Goal: Find specific page/section: Find specific page/section

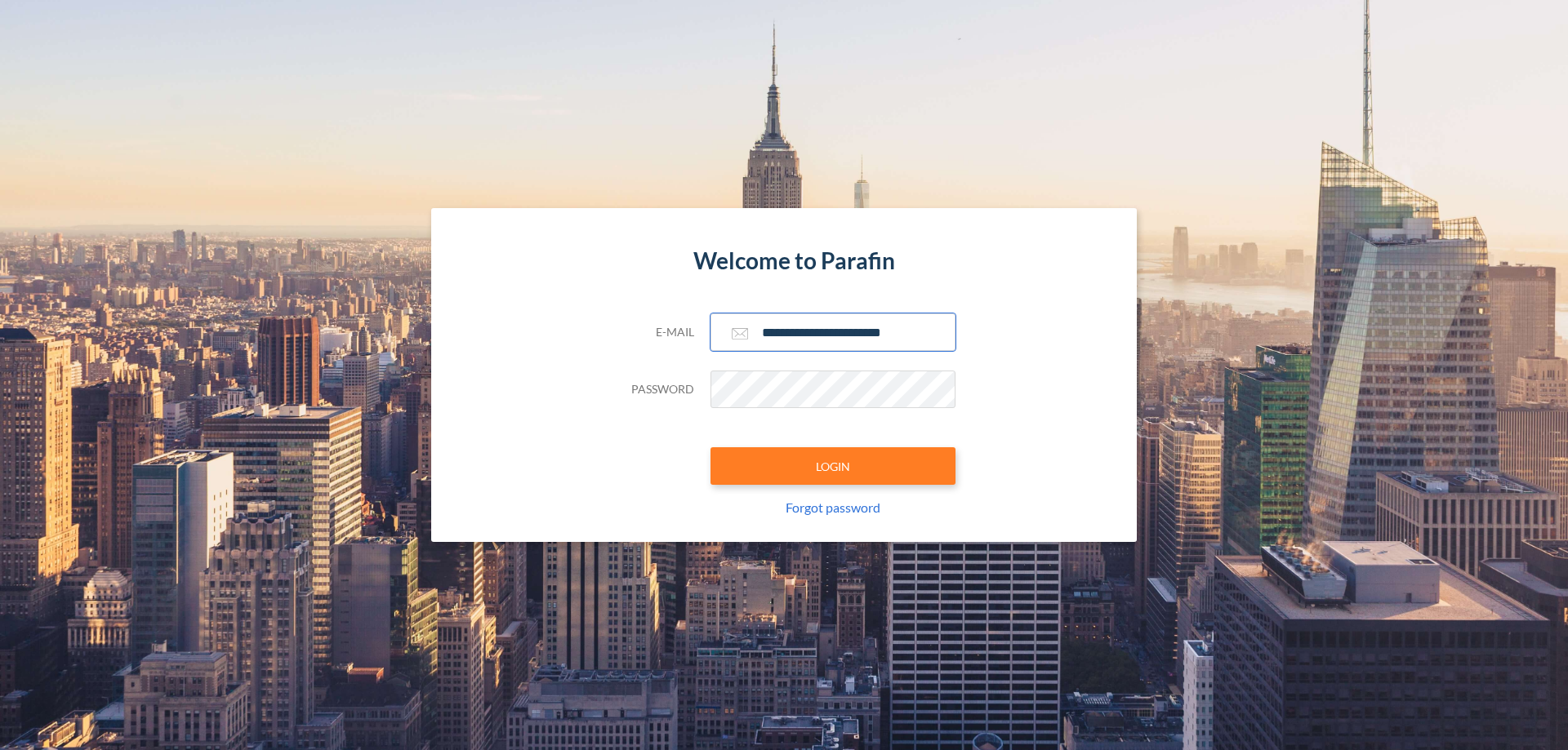
type input "**********"
click at [833, 466] on button "LOGIN" at bounding box center [833, 466] width 245 height 38
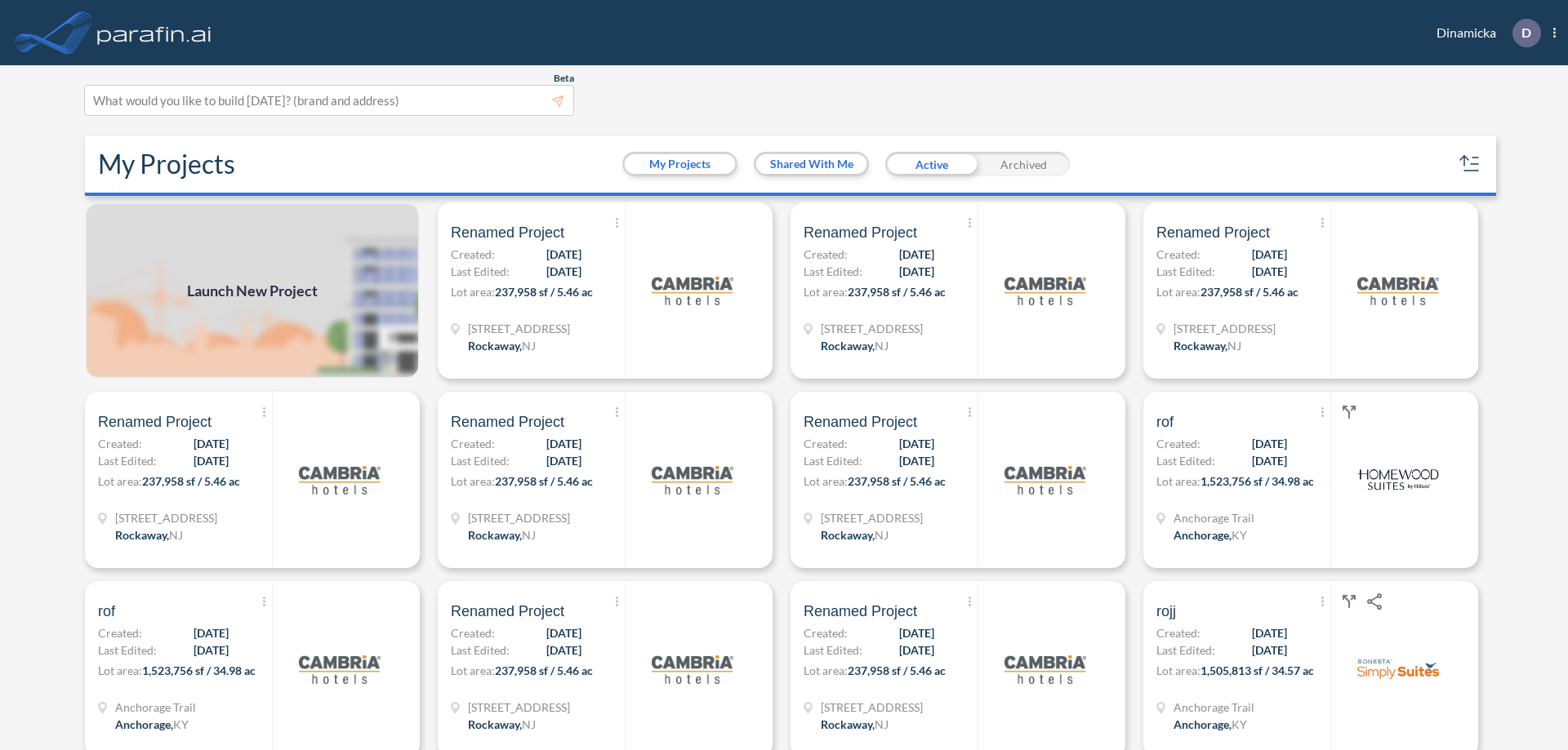
scroll to position [4, 0]
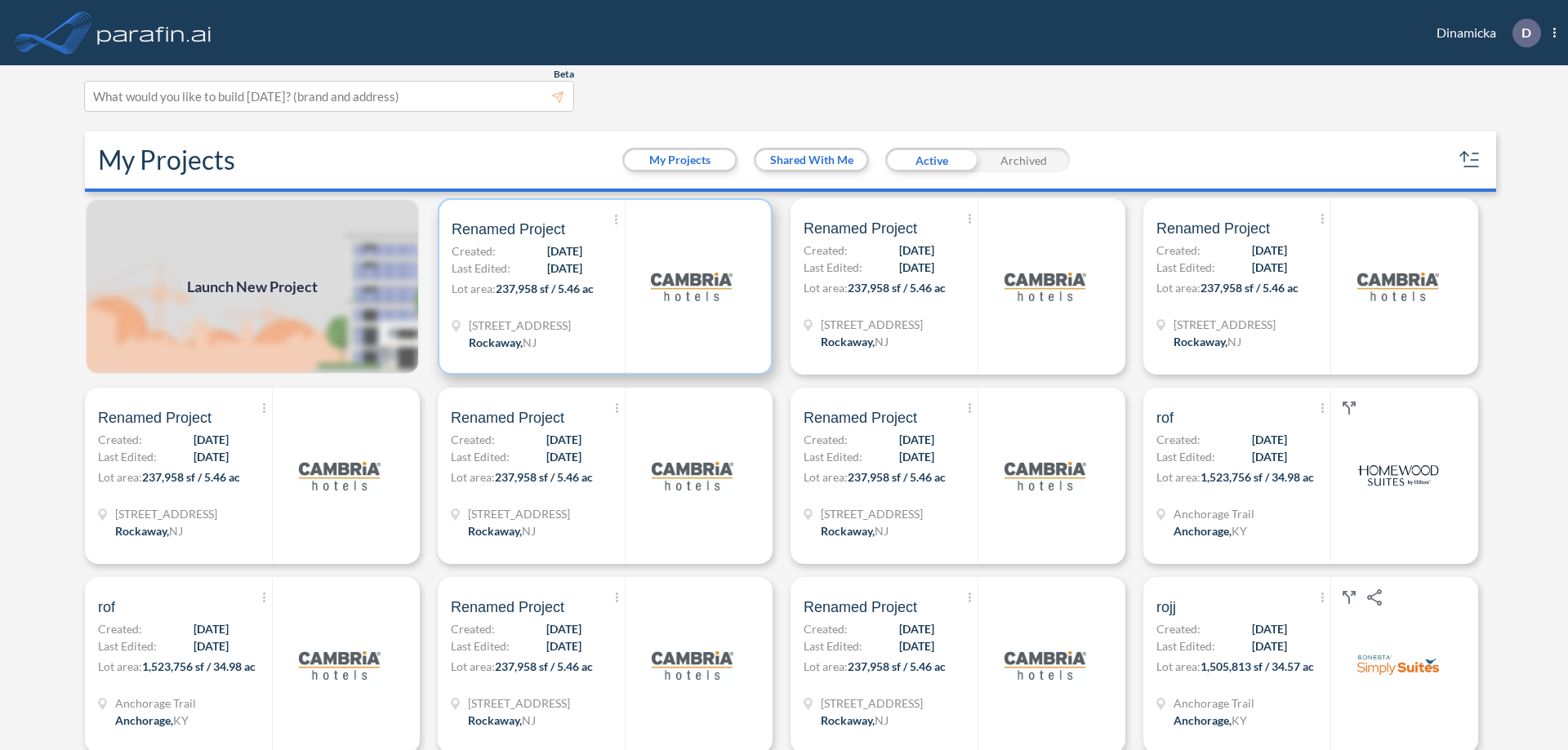
click at [602, 287] on p "Lot area: 237,958 sf / 5.46 ac" at bounding box center [537, 292] width 173 height 24
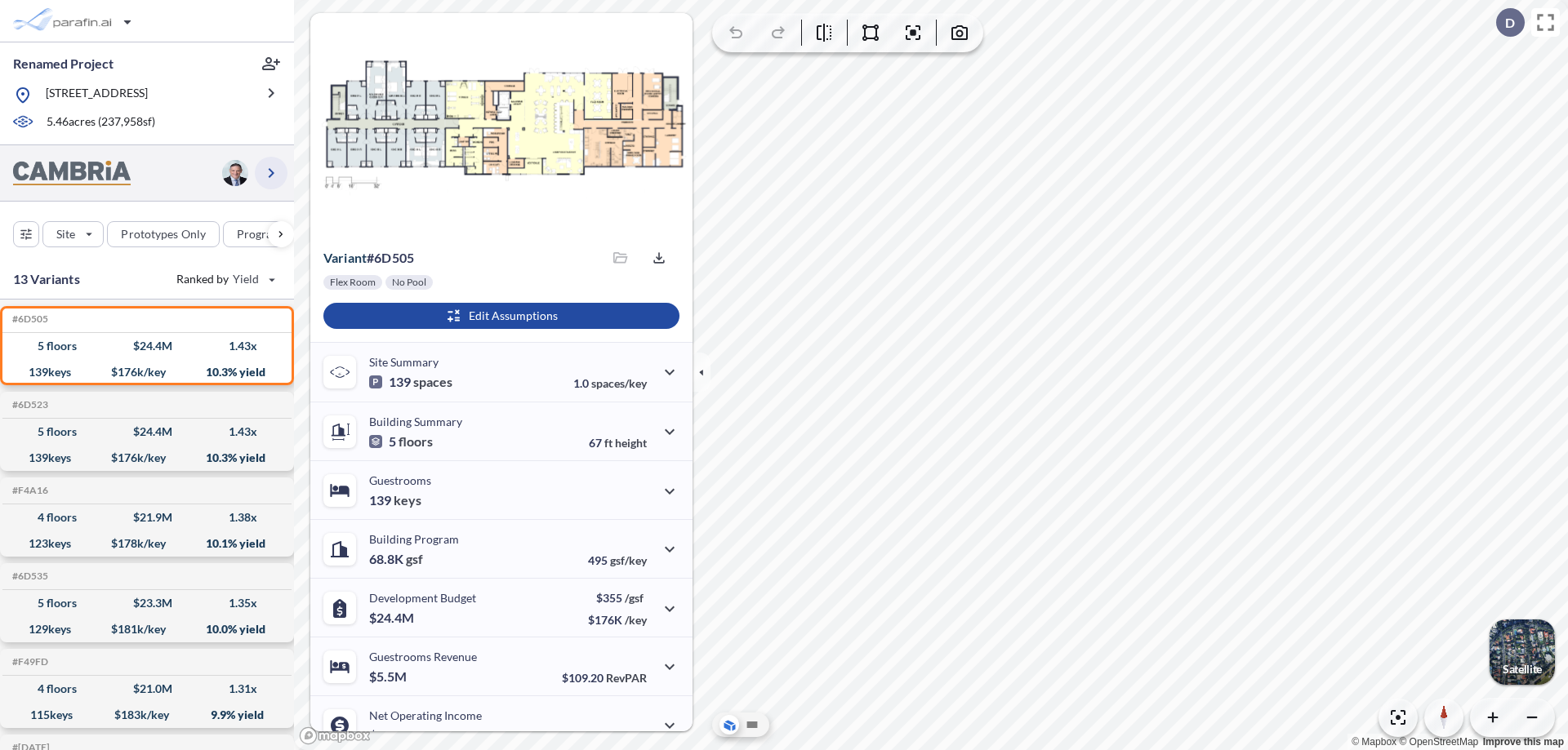
click at [271, 172] on icon "button" at bounding box center [271, 172] width 19 height 19
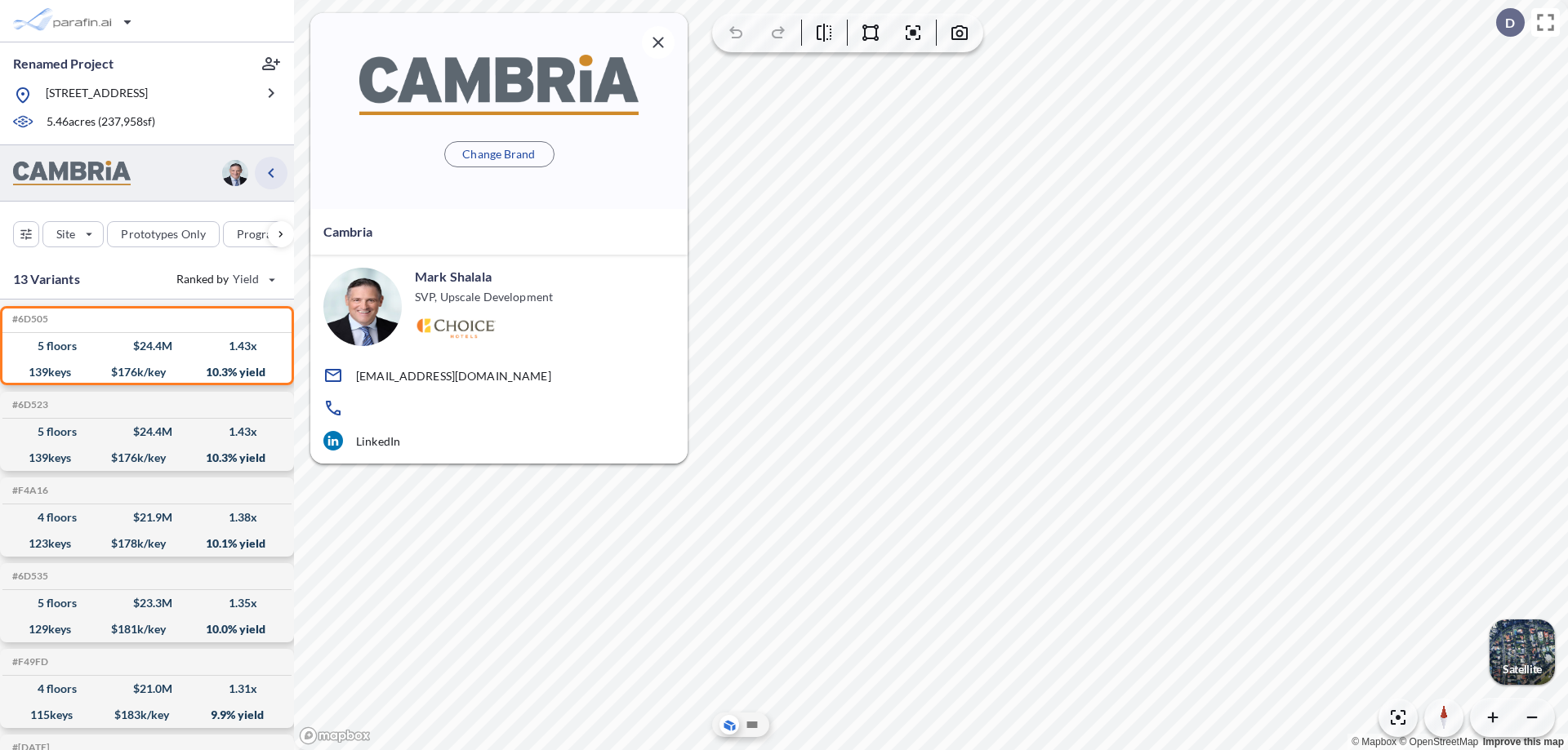
click at [271, 172] on icon "button" at bounding box center [271, 172] width 19 height 19
